Goal: Ask a question

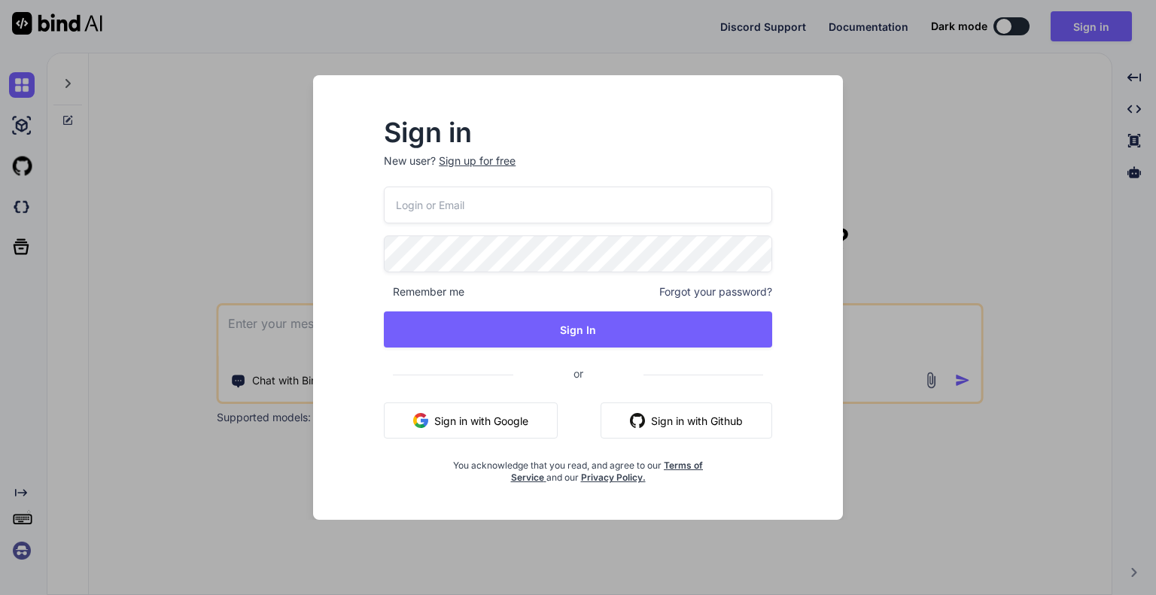
click at [530, 203] on input "email" at bounding box center [578, 205] width 388 height 37
type input "[EMAIL_ADDRESS][DOMAIN_NAME]"
click at [384, 312] on button "Sign In" at bounding box center [578, 330] width 388 height 36
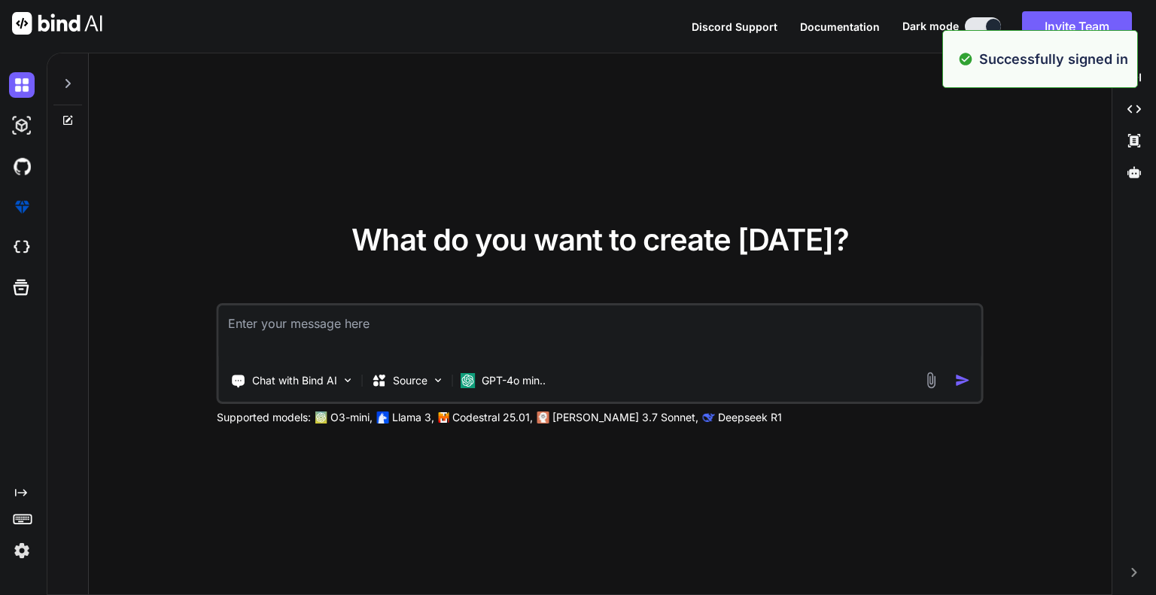
type textarea "x"
click at [449, 323] on textarea at bounding box center [600, 334] width 763 height 56
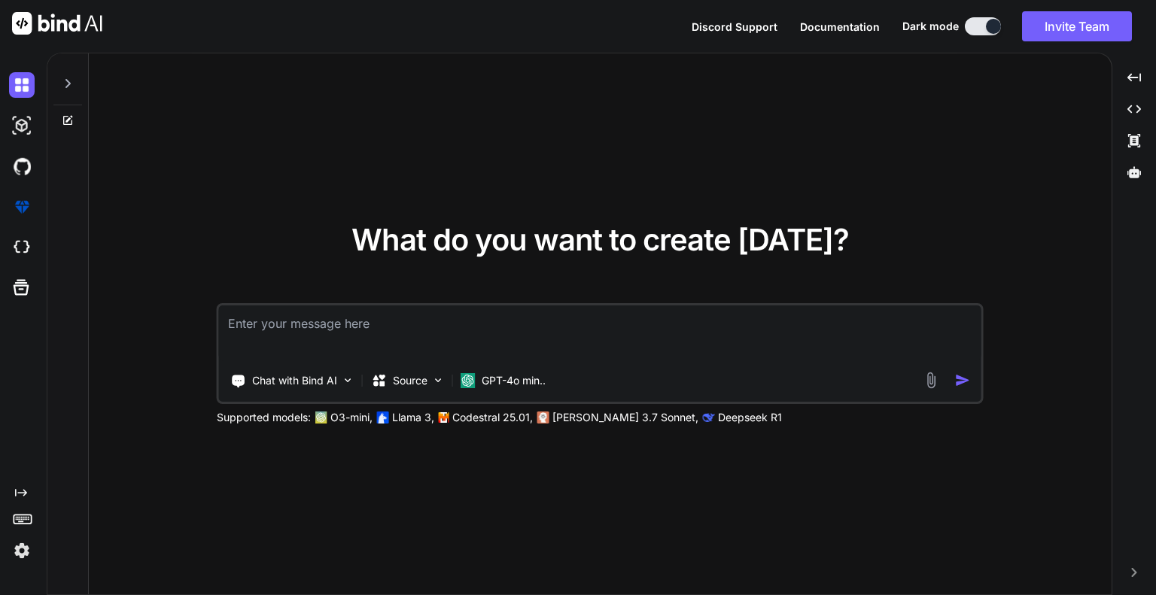
paste textarea "You probably tried to upload a file that is too large. Please refer to document…"
type textarea "You probably tried to upload a file that is too large. Please refer to document…"
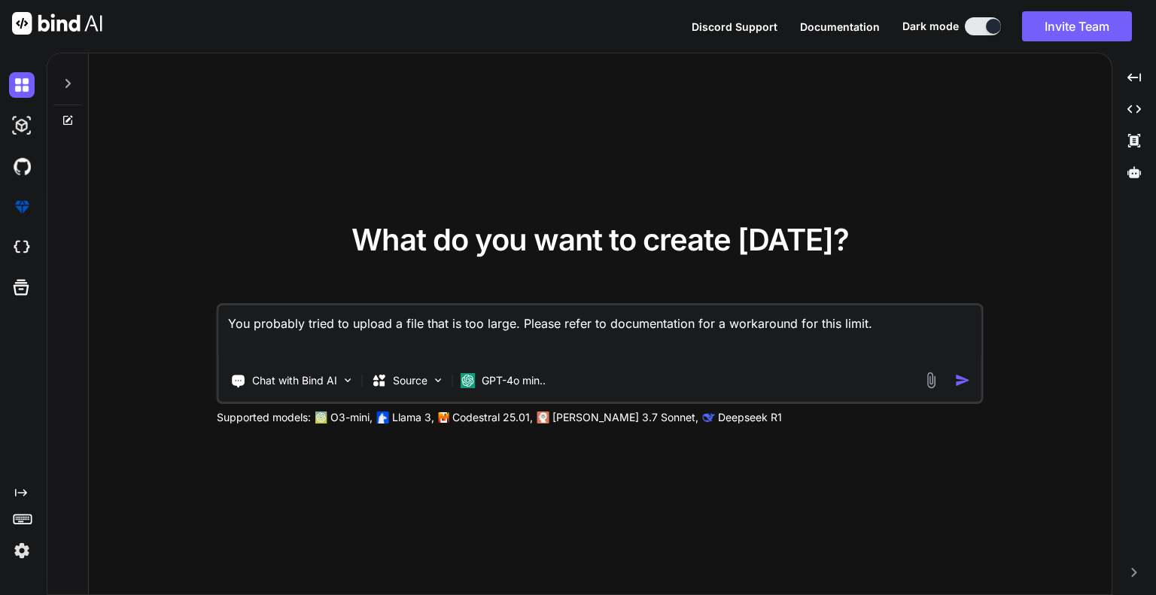
type textarea "x"
type textarea "You probably tried to upload a file that is too large. Please refer to document…"
click at [961, 379] on img "button" at bounding box center [963, 381] width 16 height 16
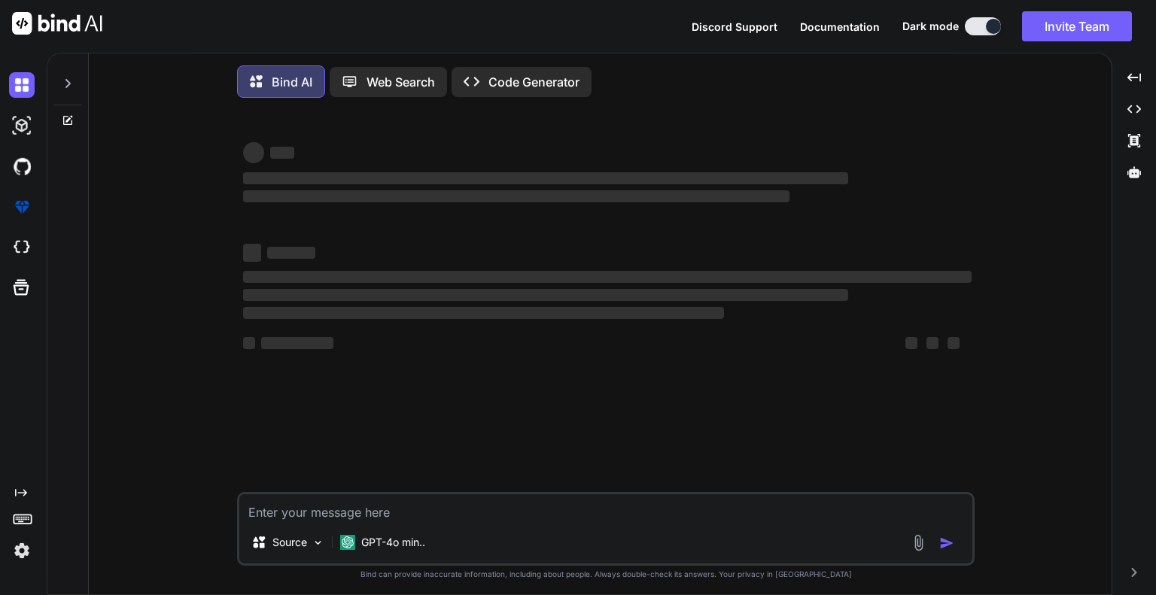
scroll to position [6, 0]
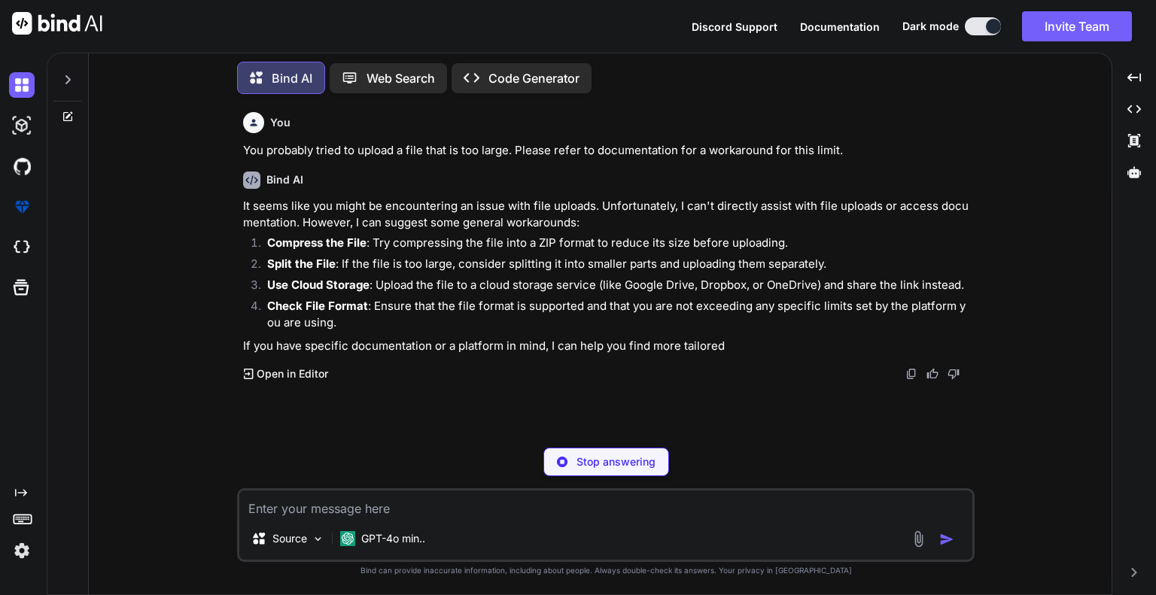
type textarea "x"
paste textarea "You attempted to load file with unsupported compression (application/zip). Eith…"
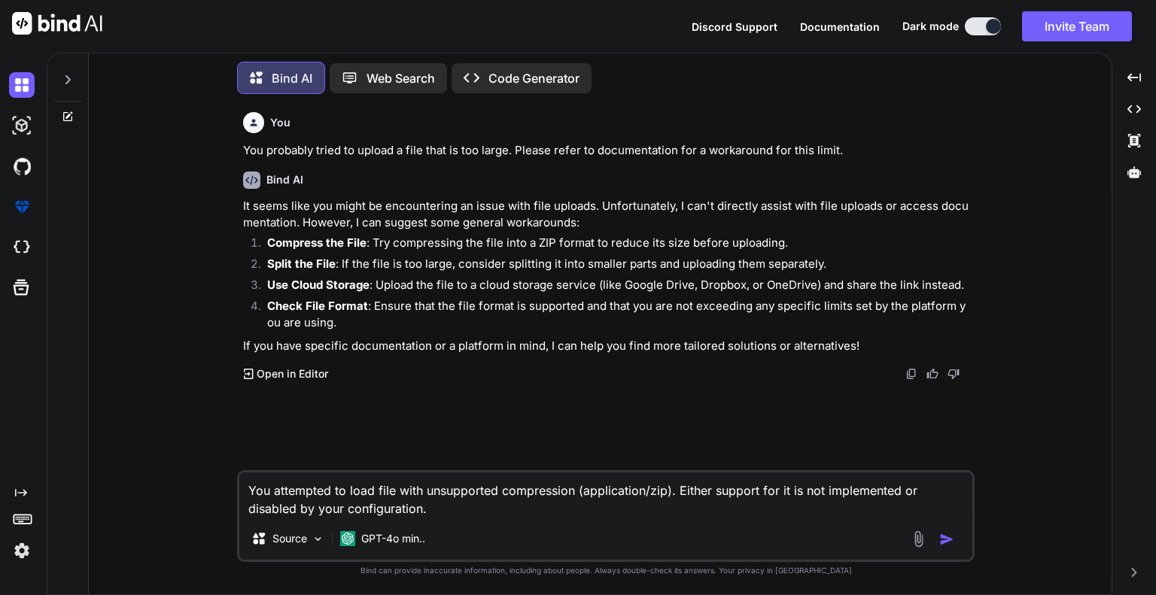
type textarea "You attempted to load file with unsupported compression (application/zip). Eith…"
click at [949, 542] on img "button" at bounding box center [946, 539] width 15 height 15
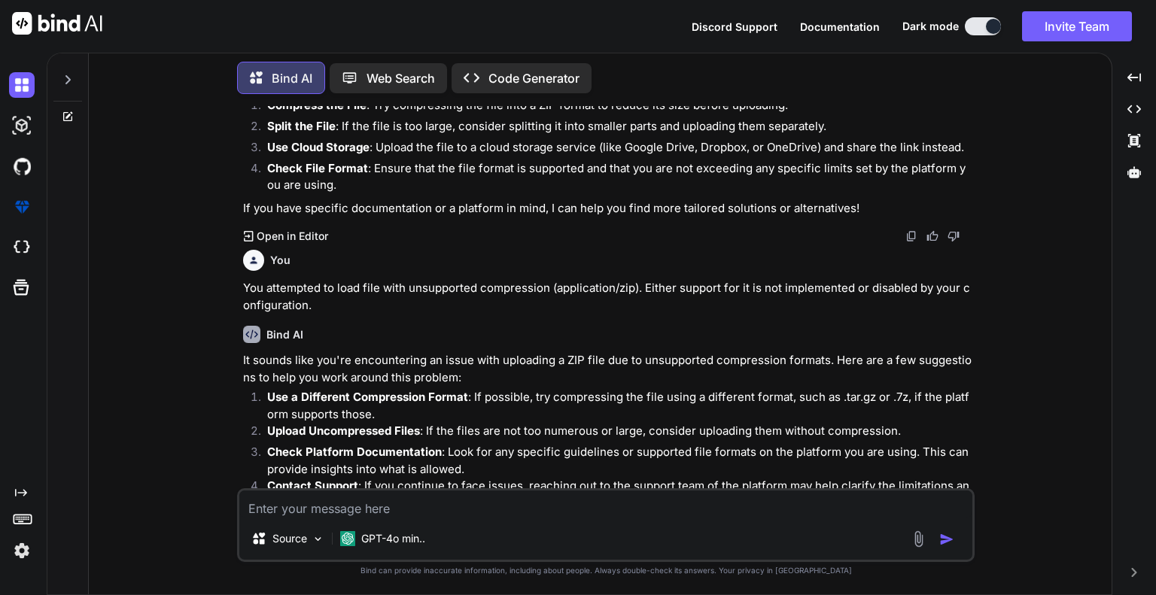
scroll to position [209, 0]
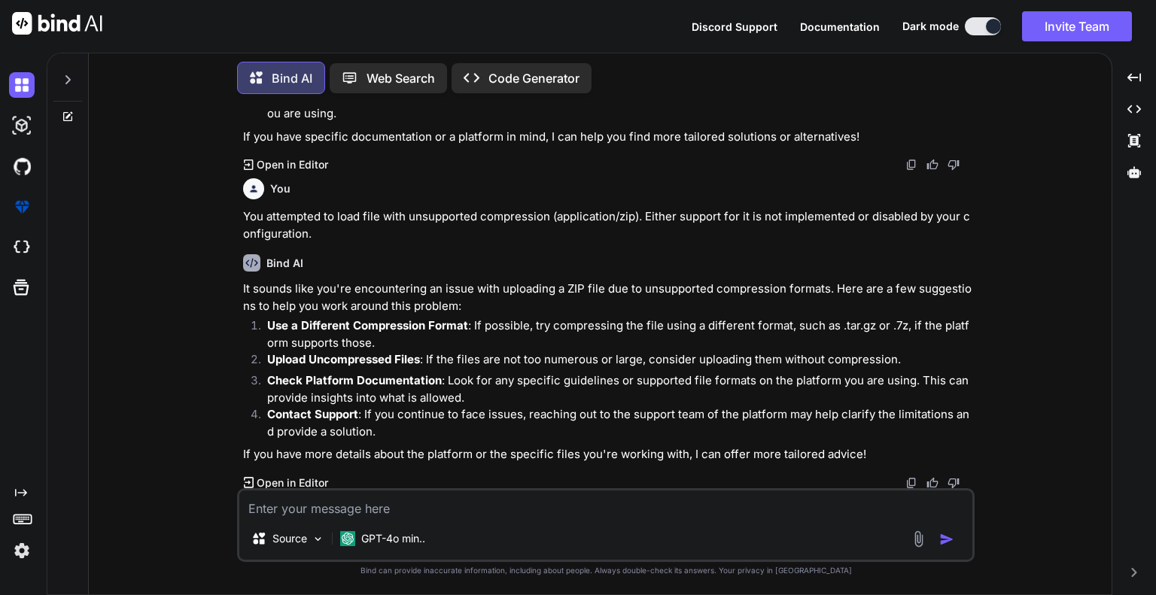
click at [273, 506] on textarea at bounding box center [605, 504] width 733 height 27
paste textarea "Error SQL query: Copy MySQL said: Documentation #1064 - You have an error in yo…"
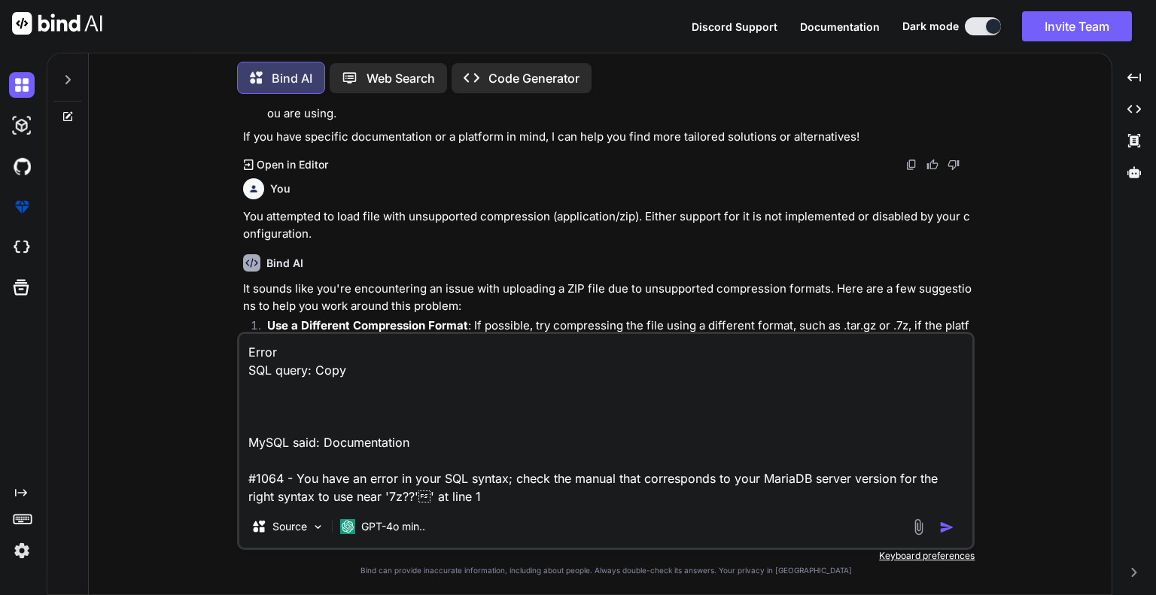
type textarea "Error SQL query: Copy MySQL said: Documentation #1064 - You have an error in yo…"
click at [951, 530] on img "button" at bounding box center [946, 527] width 15 height 15
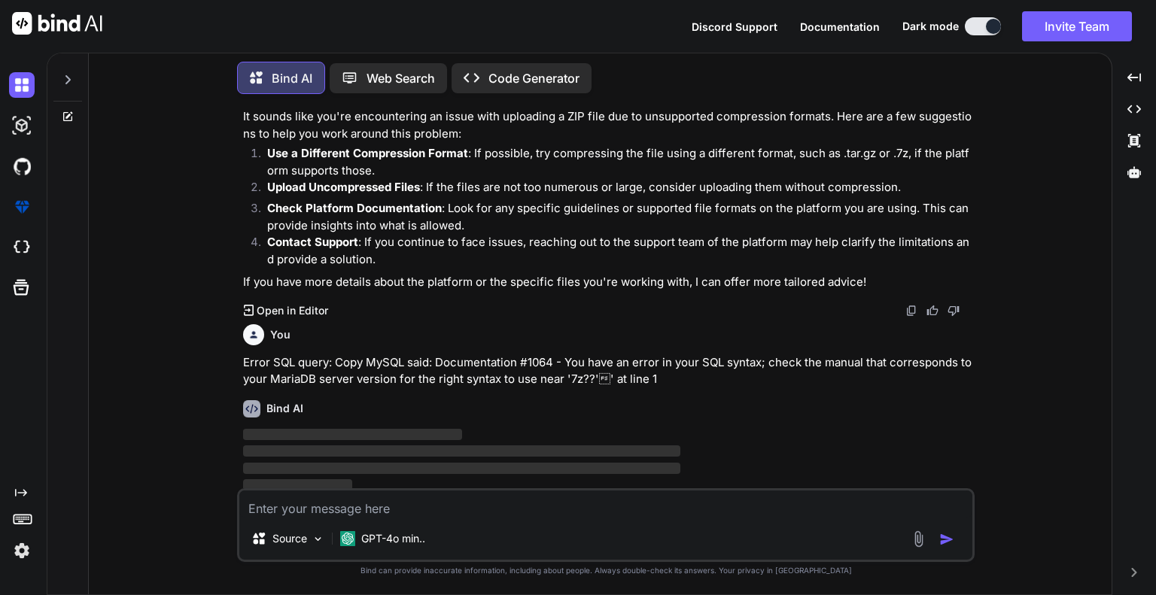
scroll to position [385, 0]
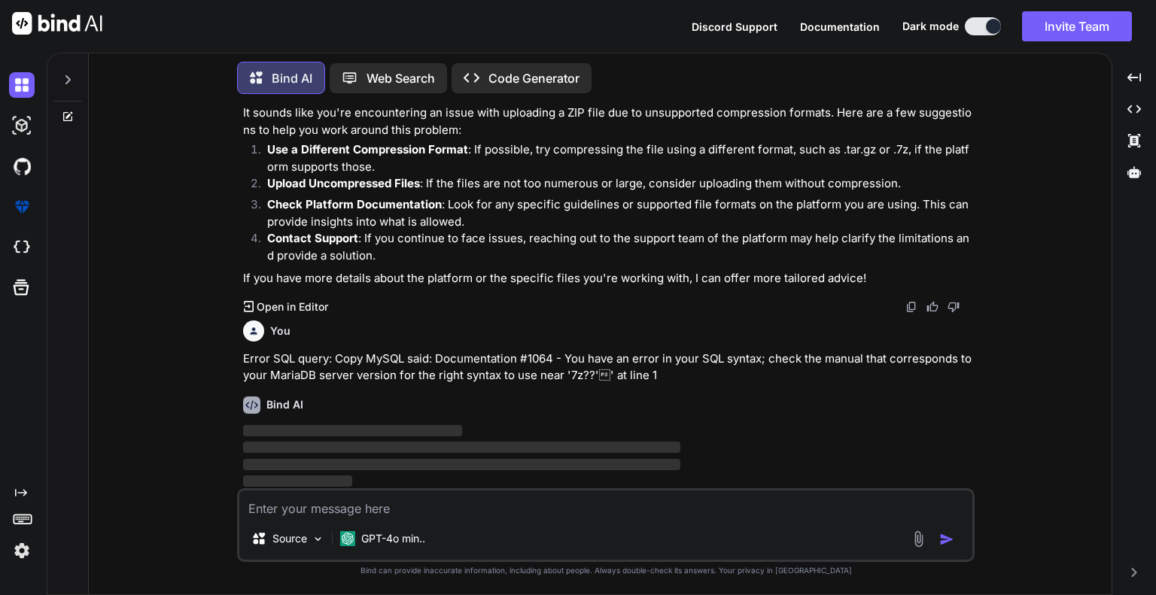
click at [521, 414] on div "Bind AI ‌ ‌ ‌ ‌" at bounding box center [607, 438] width 729 height 106
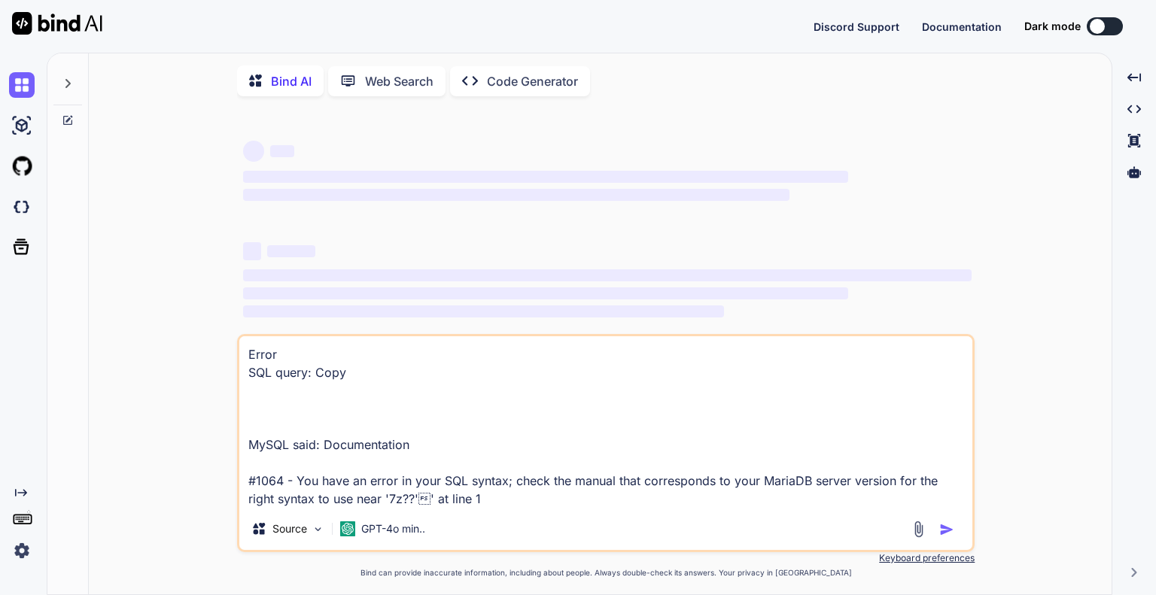
type textarea "x"
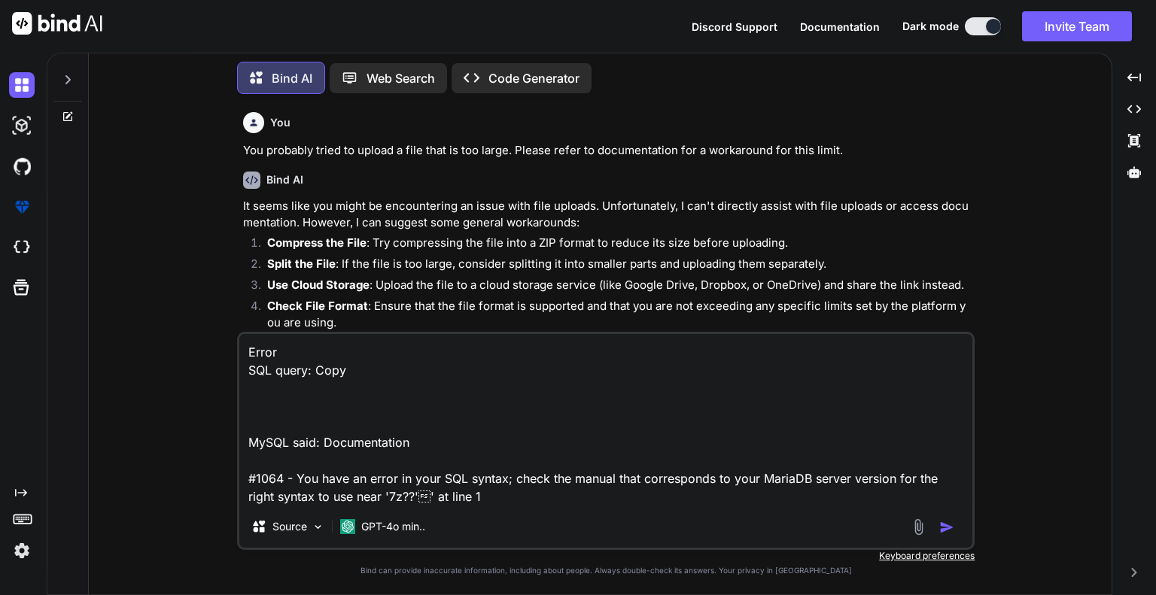
scroll to position [366, 0]
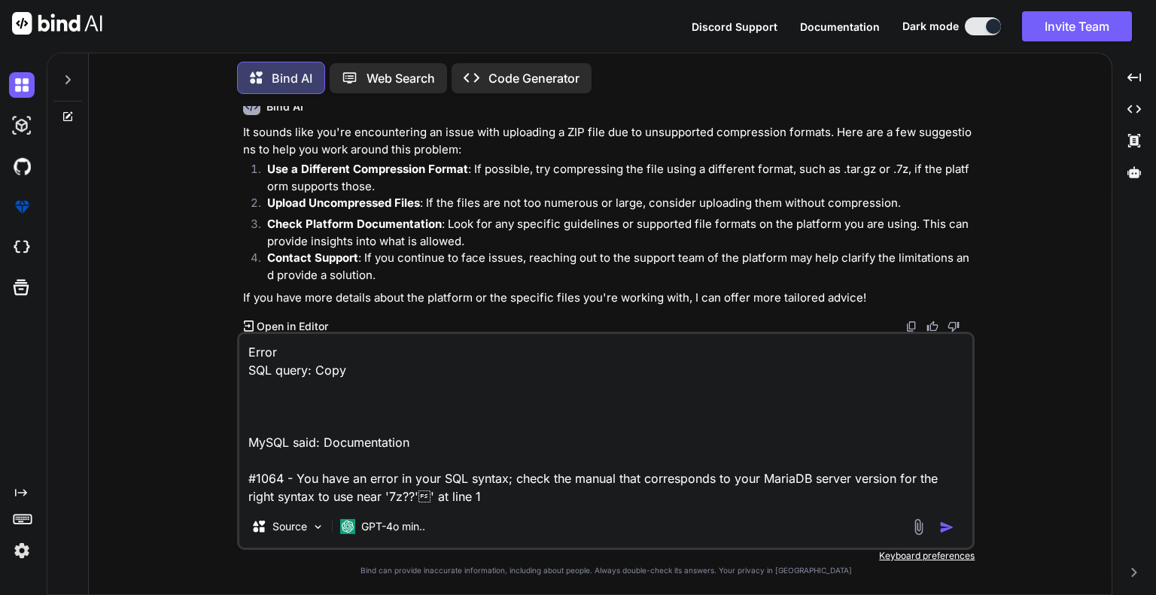
drag, startPoint x: 524, startPoint y: 498, endPoint x: 210, endPoint y: 338, distance: 352.5
click at [210, 338] on div "You You probably tried to upload a file that is too large. Please refer to docu…" at bounding box center [606, 350] width 1011 height 489
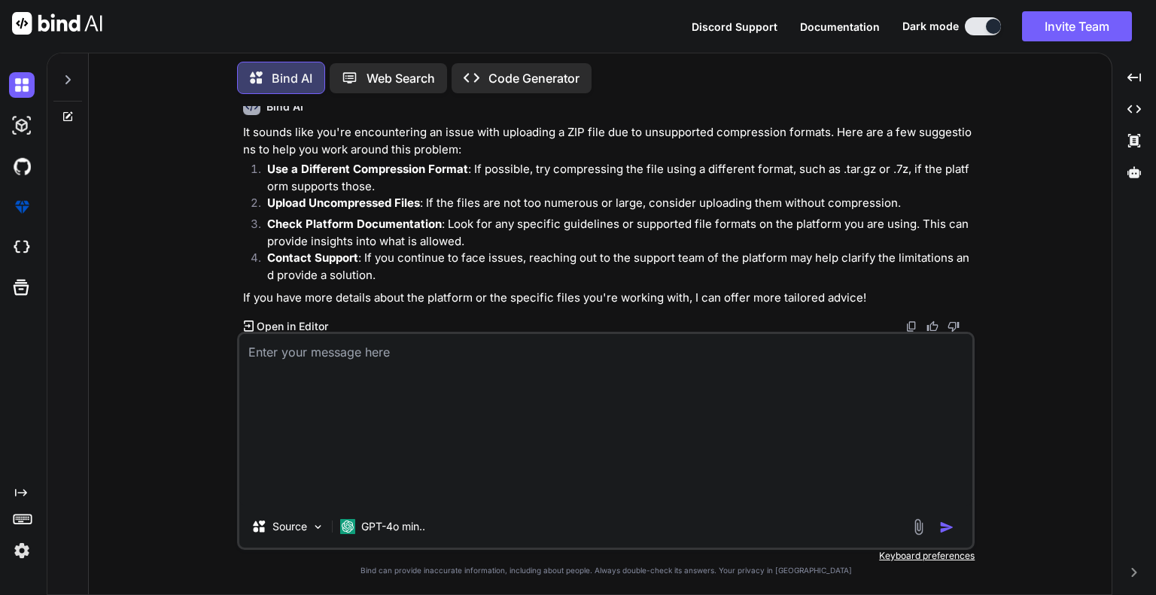
scroll to position [210, 0]
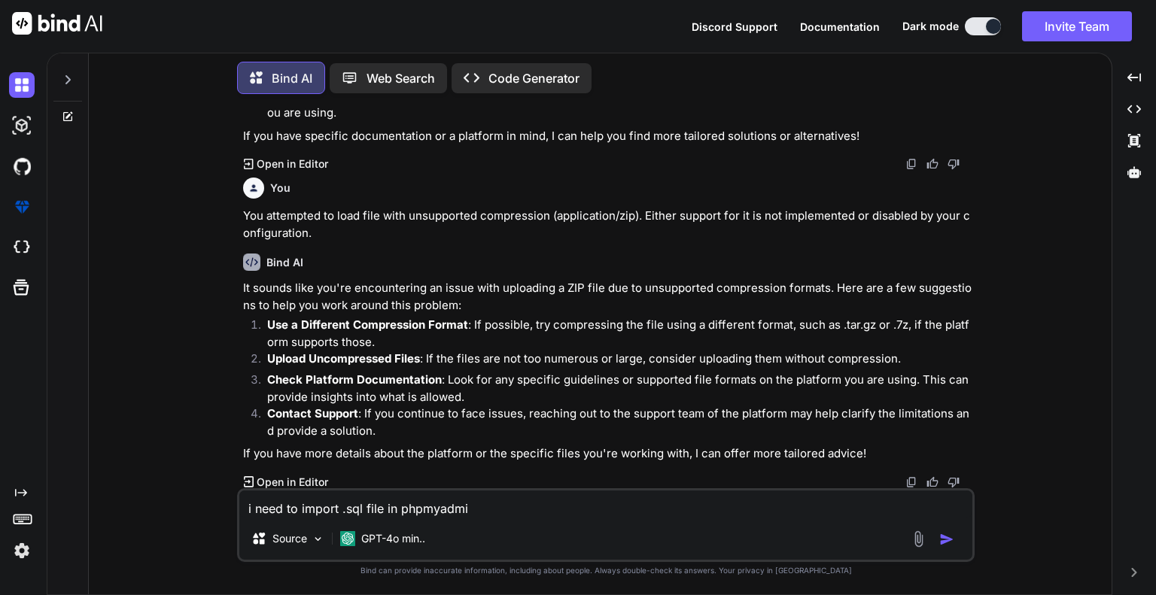
type textarea "i need to import .sql file in phpmyadmin"
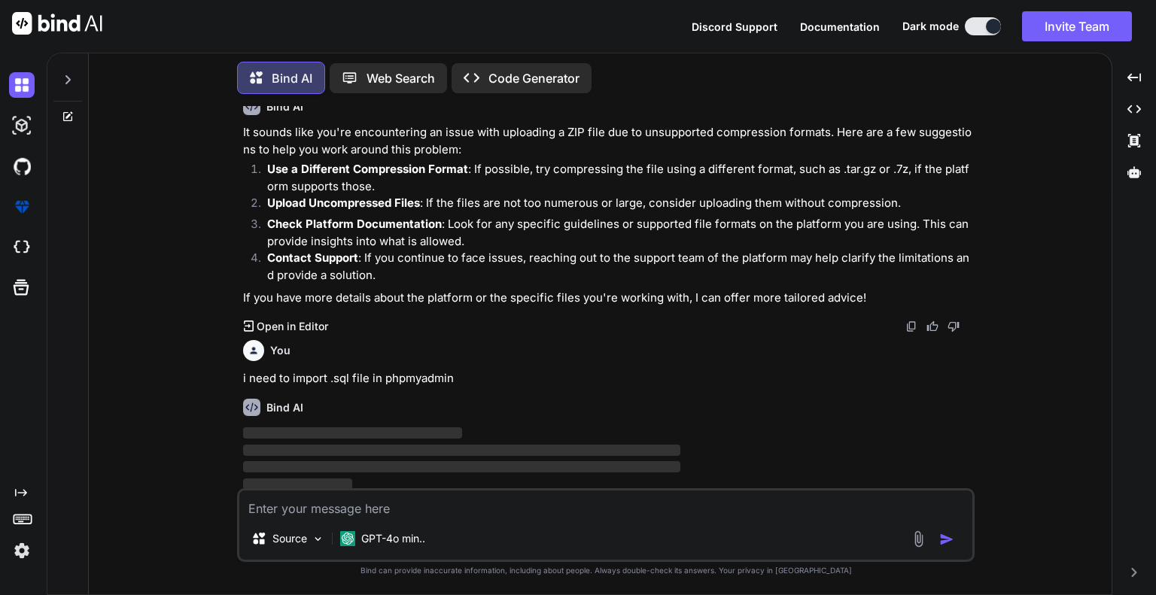
scroll to position [369, 0]
